Goal: Task Accomplishment & Management: Manage account settings

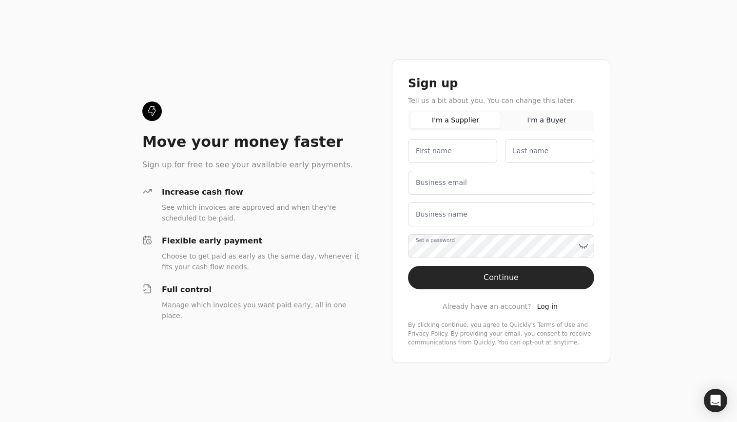
click at [437, 149] on label "First name" at bounding box center [434, 151] width 36 height 10
click at [437, 149] on name "First name" at bounding box center [452, 151] width 89 height 24
type name "[PERSON_NAME]"
type name "TSHIMPAKA"
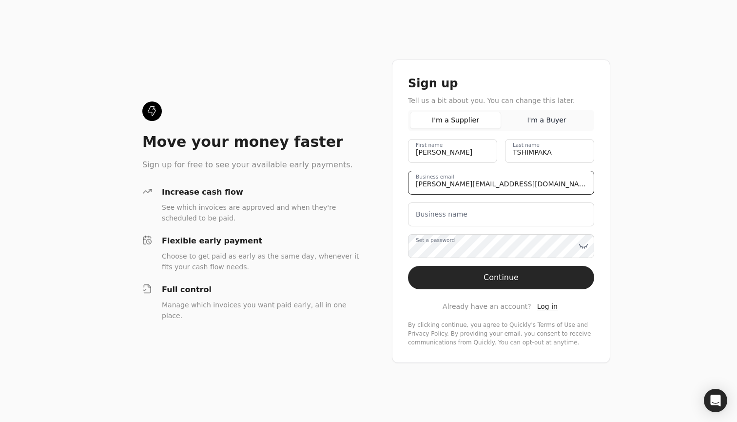
type email "[PERSON_NAME][EMAIL_ADDRESS][DOMAIN_NAME]"
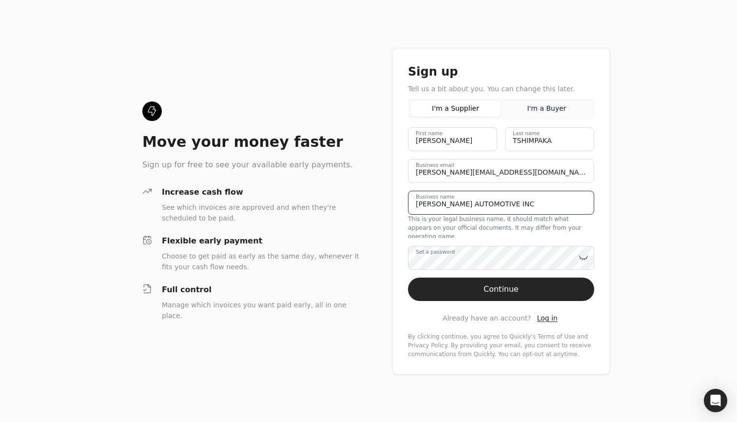
type name "[PERSON_NAME] AUTOMOTIVE INC"
click at [451, 254] on label "Set a password" at bounding box center [435, 252] width 39 height 8
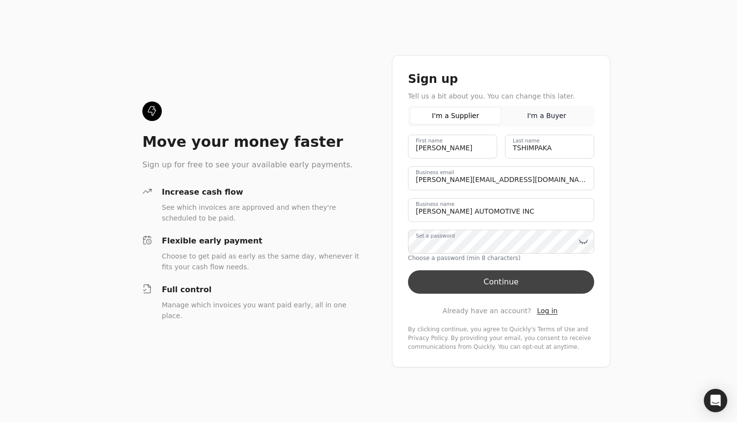
click at [583, 285] on button "Continue" at bounding box center [501, 281] width 186 height 23
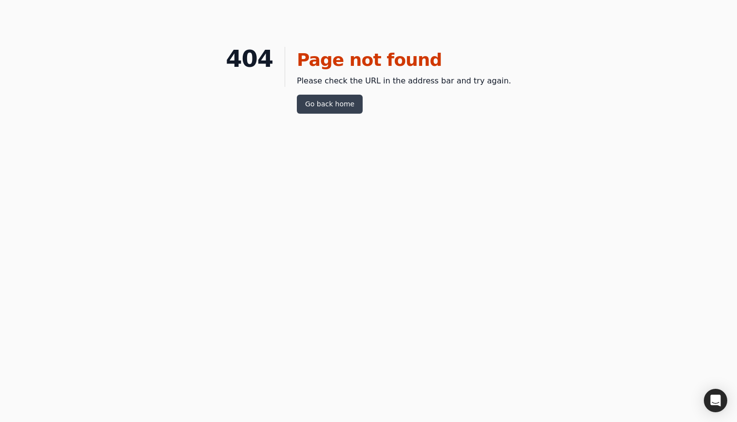
click at [331, 108] on link "Go back home" at bounding box center [330, 104] width 66 height 19
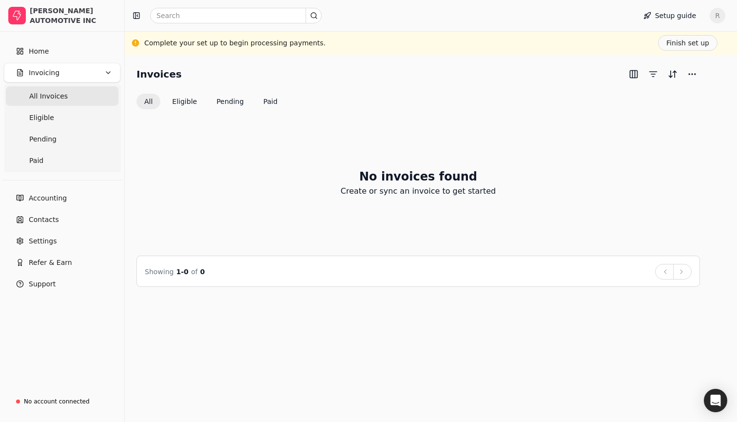
click at [504, 231] on div "No invoices found Create or sync an invoice to get started" at bounding box center [417, 182] width 563 height 123
click at [678, 45] on button "Finish set up" at bounding box center [687, 43] width 59 height 16
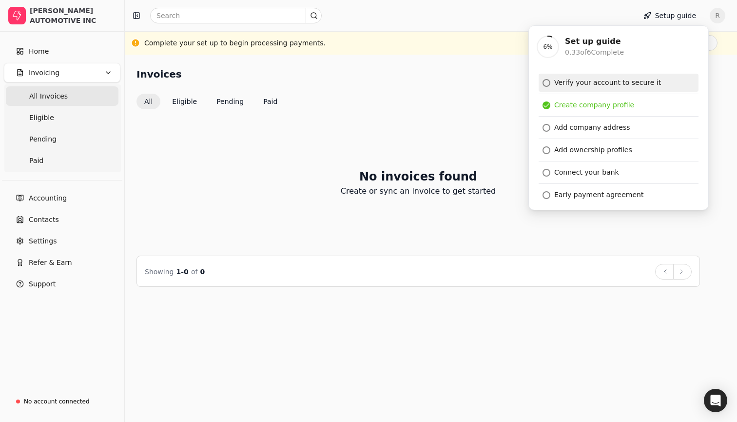
click at [574, 89] on link "Verify your account to secure it" at bounding box center [619, 83] width 160 height 18
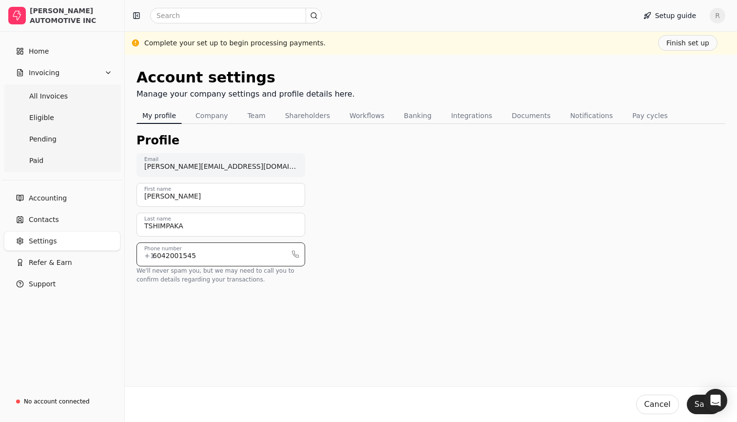
type input "6042001545"
click at [426, 270] on div "Profile richard.t@js47.ca Email RICHARD First name TSHIMPAKA Last name 60420015…" at bounding box center [430, 216] width 589 height 168
click at [209, 119] on button "Company" at bounding box center [212, 116] width 44 height 16
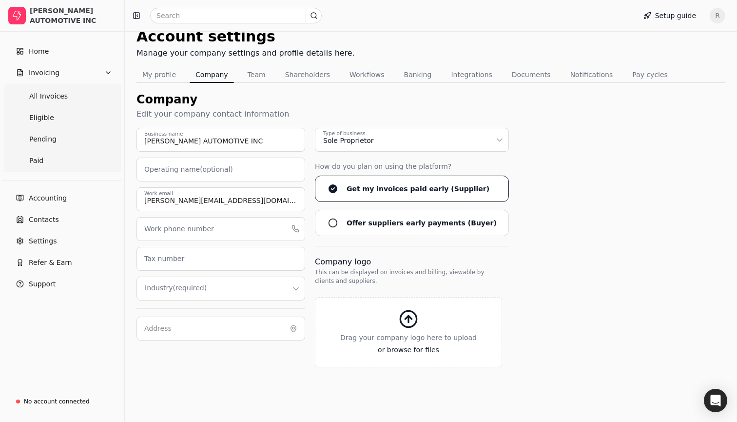
scroll to position [42, 0]
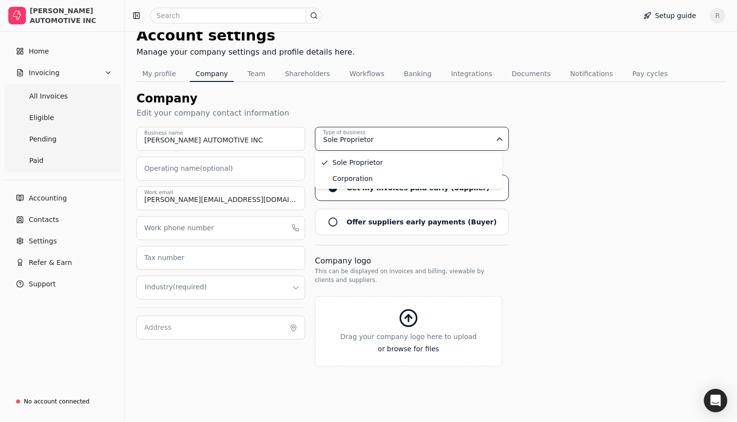
click at [398, 138] on html "VIRDEN AUTOMOTIVE INC Home Invoicing All Invoices Eligible Pending Paid Account…" at bounding box center [368, 191] width 737 height 466
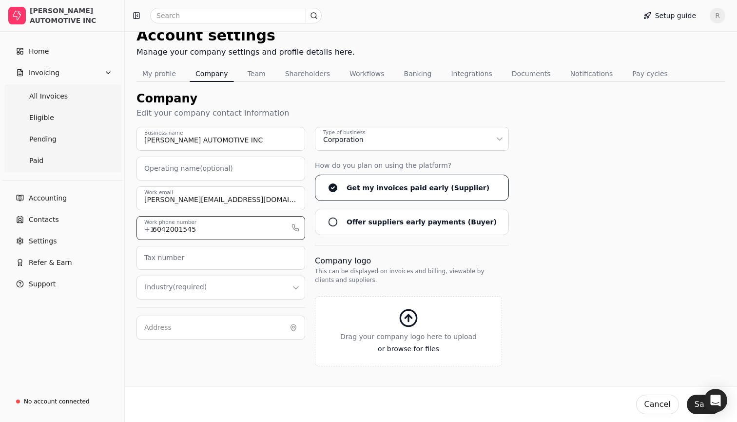
type input "6042001545"
click at [337, 275] on div "This can be displayed on invoices and billing, viewable by clients and supplier…" at bounding box center [408, 276] width 187 height 18
click at [254, 285] on html "VIRDEN AUTOMOTIVE INC Home Invoicing All Invoices Eligible Pending Paid Account…" at bounding box center [368, 191] width 737 height 466
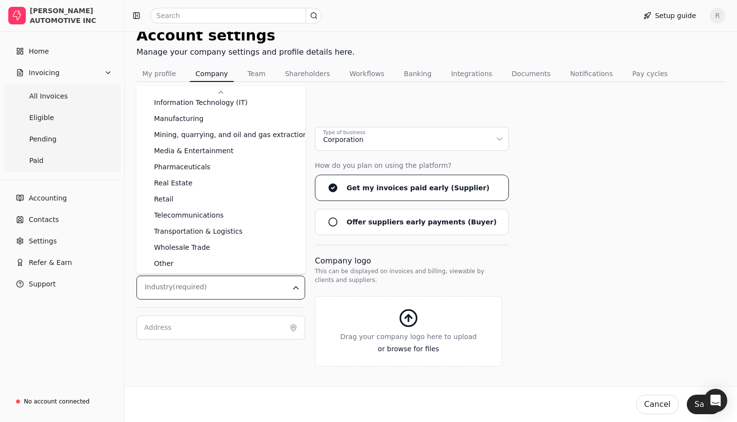
scroll to position [150, 0]
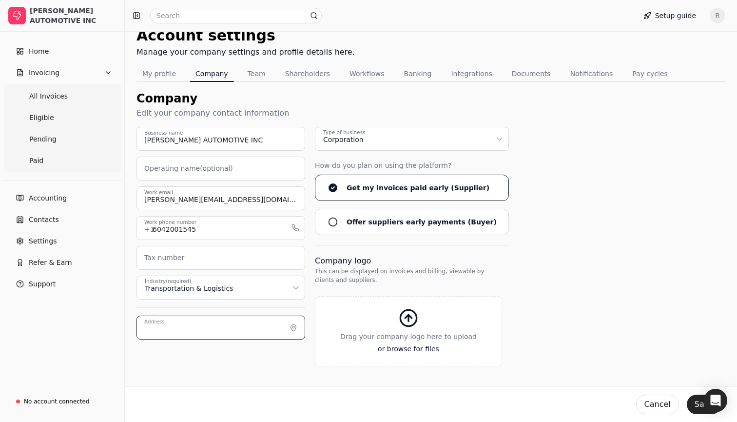
click at [237, 320] on input "Address" at bounding box center [220, 327] width 169 height 24
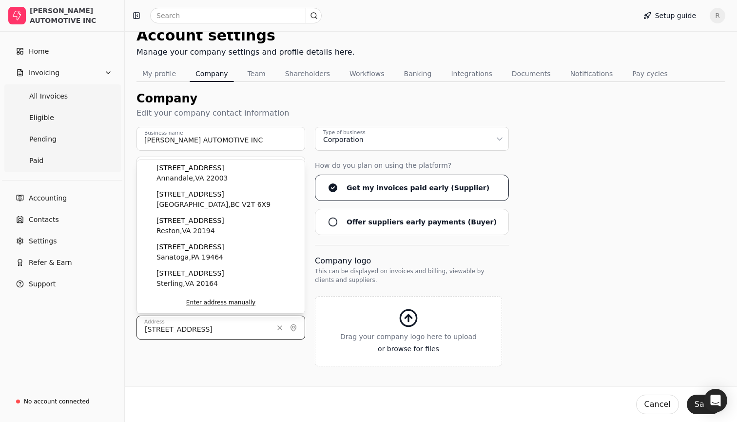
type input "30478 HERITAGE DRIVE"
click at [279, 380] on div "Company Edit your company contact information VIRDEN AUTOMOTIVE INC Business na…" at bounding box center [430, 251] width 589 height 323
